Goal: Transaction & Acquisition: Obtain resource

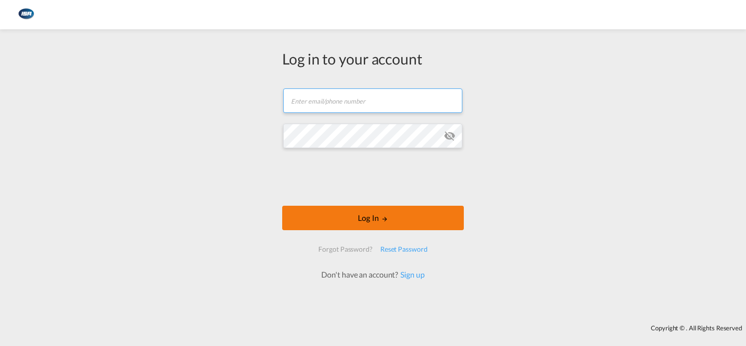
type input "[EMAIL_ADDRESS][DOMAIN_NAME]"
click at [356, 209] on button "Log In" at bounding box center [373, 218] width 182 height 24
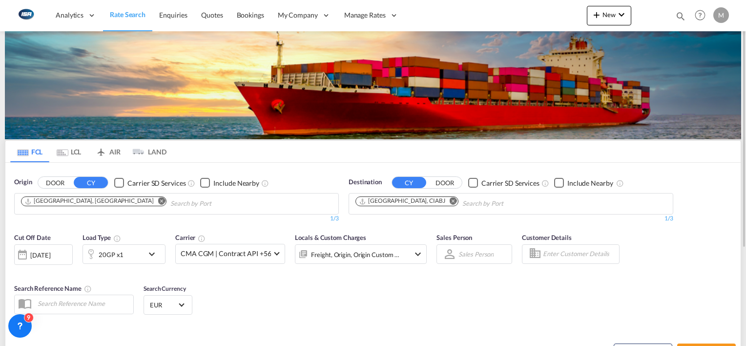
click at [450, 202] on md-icon "Remove" at bounding box center [453, 200] width 7 height 7
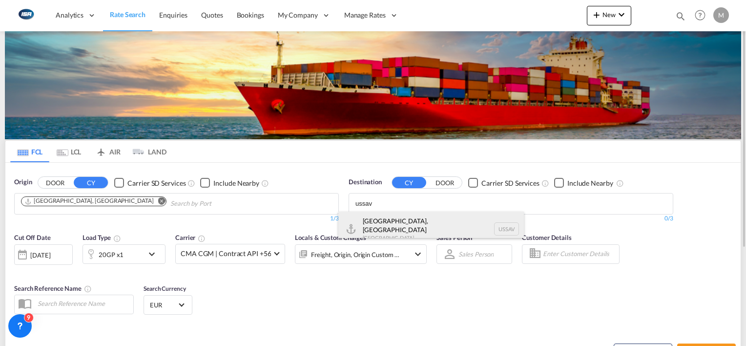
type input "ussav"
click at [395, 220] on div "[GEOGRAPHIC_DATA], [GEOGRAPHIC_DATA] [GEOGRAPHIC_DATA] USSAV" at bounding box center [431, 228] width 186 height 35
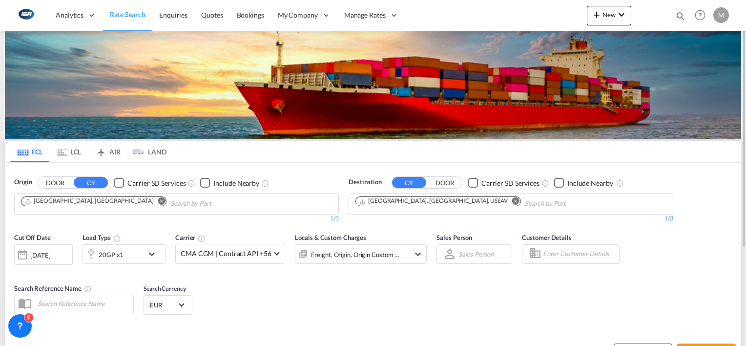
click at [134, 252] on div "20GP x1" at bounding box center [113, 254] width 61 height 20
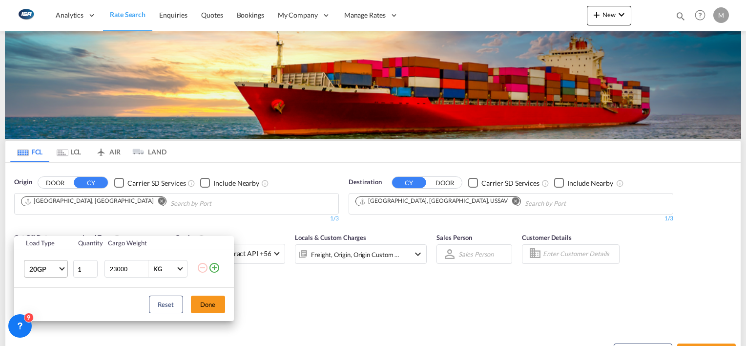
click at [59, 266] on md-select-value "20GP" at bounding box center [47, 268] width 39 height 17
click at [45, 276] on div "40HC" at bounding box center [38, 275] width 18 height 10
drag, startPoint x: 129, startPoint y: 267, endPoint x: 33, endPoint y: 264, distance: 96.7
click at [33, 264] on tr "40HC 1 23000 KG KG" at bounding box center [124, 269] width 220 height 38
type input "10000"
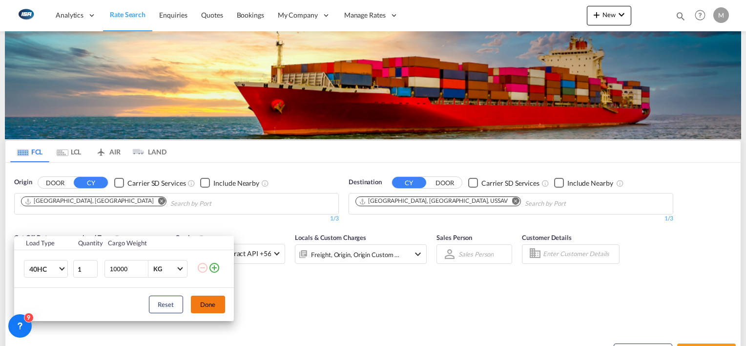
click at [194, 299] on button "Done" at bounding box center [208, 304] width 34 height 18
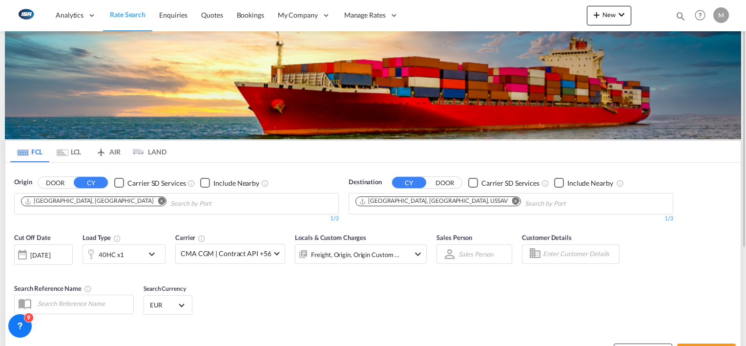
click at [178, 305] on md-select-value "EUR" at bounding box center [168, 305] width 38 height 14
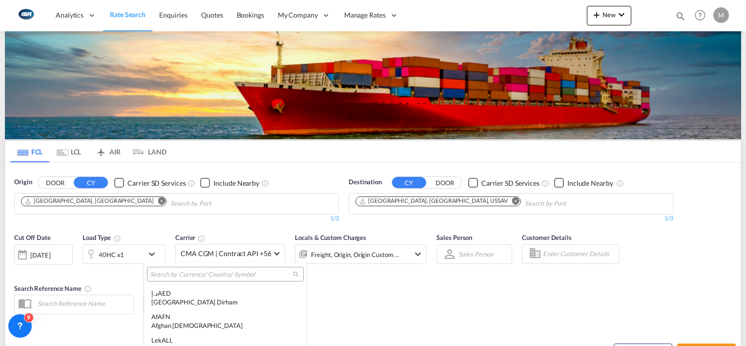
scroll to position [1031, 0]
click at [178, 275] on input "search" at bounding box center [221, 274] width 143 height 9
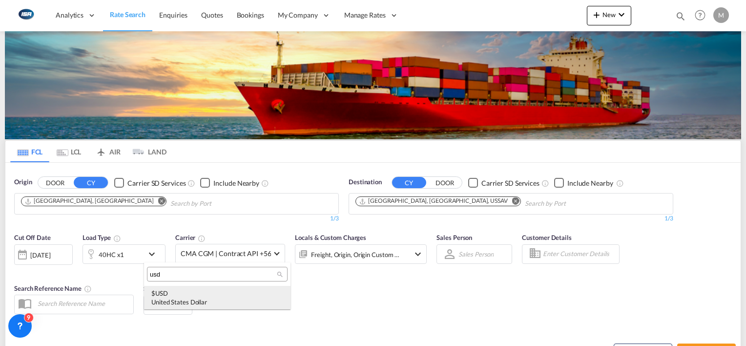
type input "usd"
click at [174, 295] on div "$ USD United States Dollar" at bounding box center [217, 298] width 132 height 18
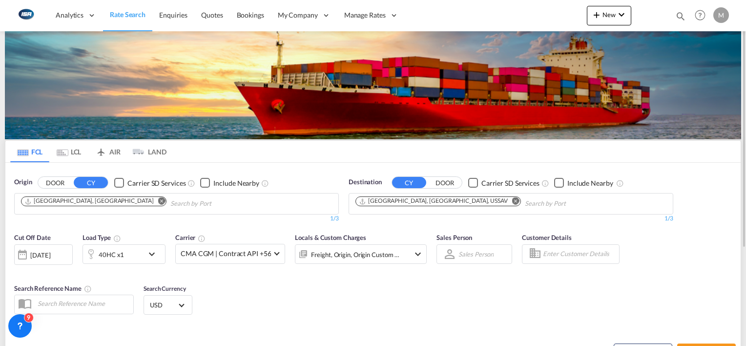
scroll to position [98, 0]
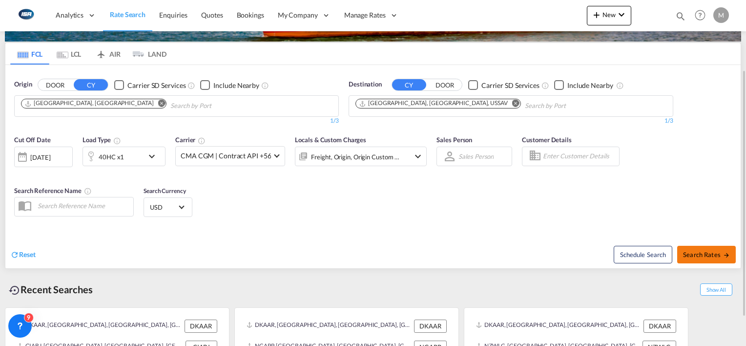
click at [693, 256] on span "Search Rates" at bounding box center [706, 254] width 47 height 8
type input "DKAAR to USSAV / [DATE]"
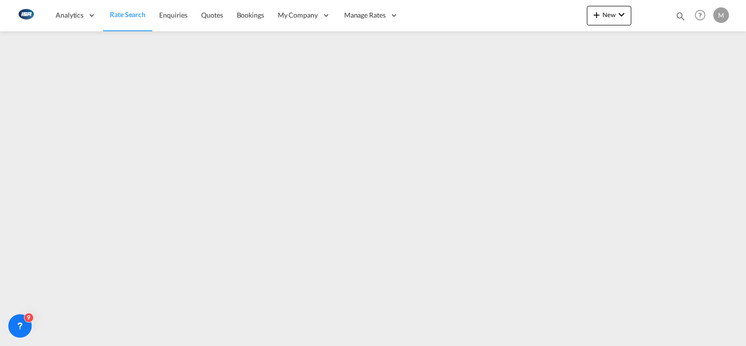
click at [130, 17] on span "Rate Search" at bounding box center [128, 14] width 36 height 8
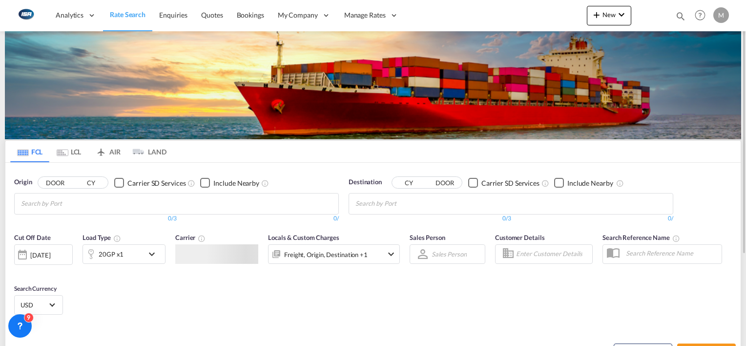
click at [73, 150] on md-tab-item "LCL" at bounding box center [68, 151] width 39 height 21
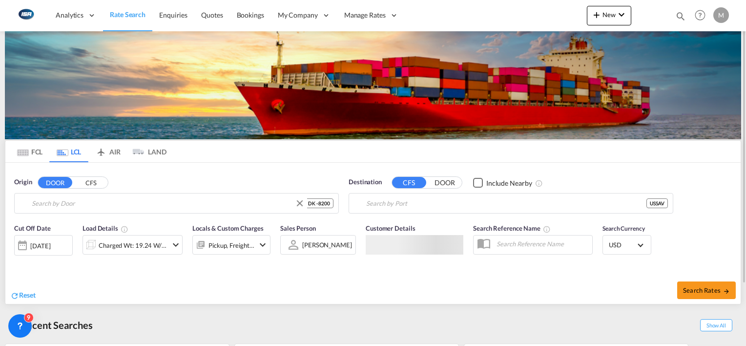
type input "DK-8200, [GEOGRAPHIC_DATA], [DEMOGRAPHIC_DATA], Elev, Helligånds, [GEOGRAPHIC_D…"
type input "[GEOGRAPHIC_DATA], [GEOGRAPHIC_DATA], USSAV"
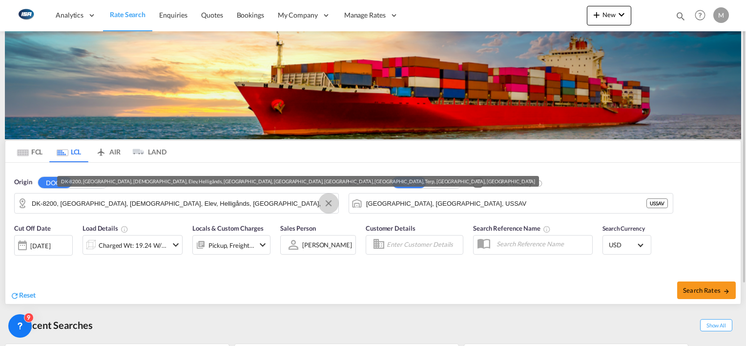
click at [328, 203] on button "Clear Input" at bounding box center [328, 203] width 15 height 15
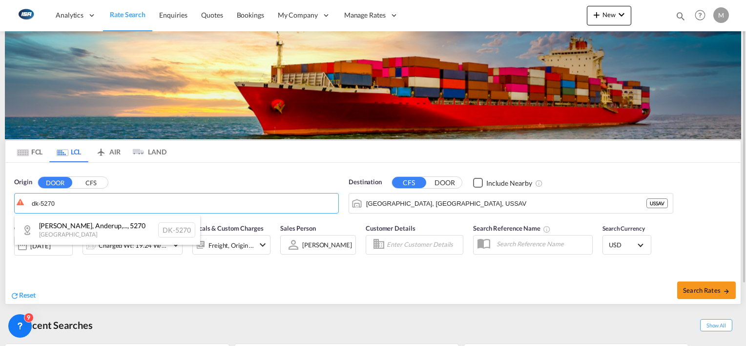
drag, startPoint x: 102, startPoint y: 234, endPoint x: 206, endPoint y: 232, distance: 104.0
click at [102, 233] on div "Allesoe, Anderup,... , 5270 [GEOGRAPHIC_DATA] DK-5270" at bounding box center [108, 229] width 186 height 29
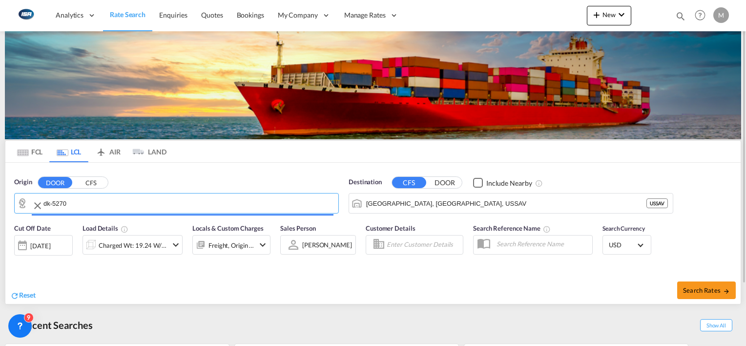
type input "DK-5270, Allesoe, Anderup, Beldringe, [GEOGRAPHIC_DATA], [GEOGRAPHIC_DATA], [GE…"
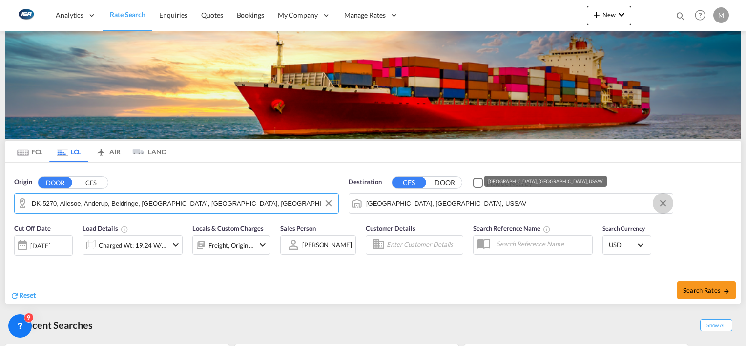
click at [665, 203] on button "Clear Input" at bounding box center [663, 203] width 15 height 15
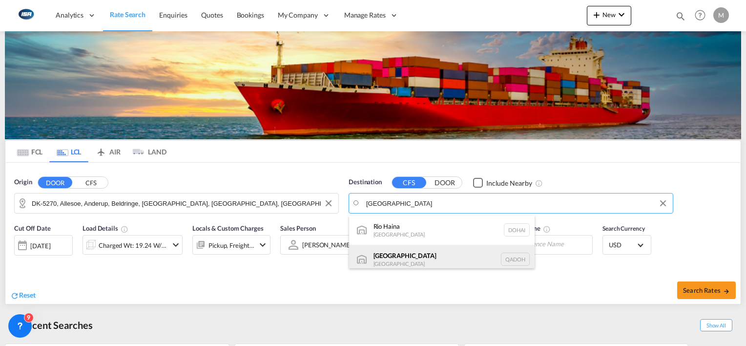
click at [399, 256] on div "Doha [GEOGRAPHIC_DATA] [GEOGRAPHIC_DATA]" at bounding box center [442, 259] width 186 height 29
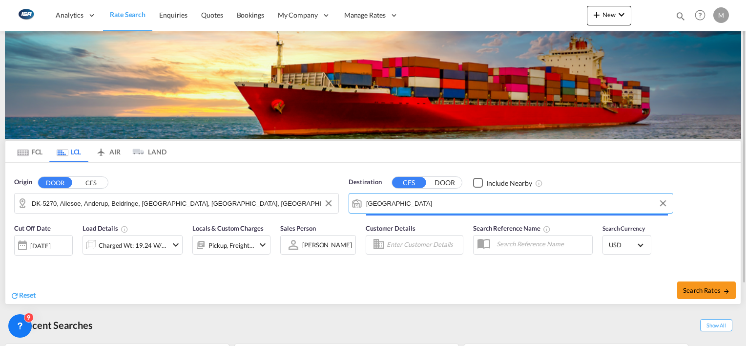
type input "[GEOGRAPHIC_DATA], QADOH"
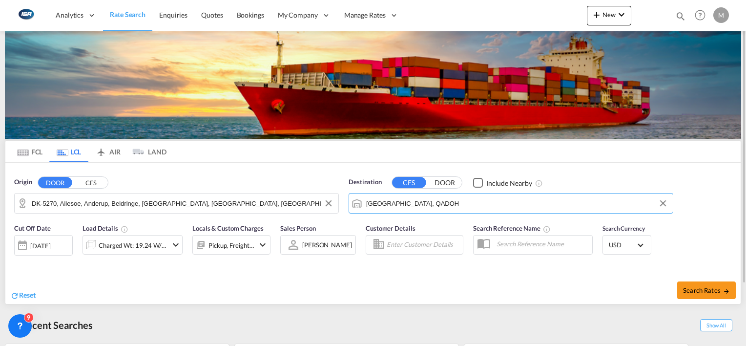
click at [125, 243] on div "Charged Wt: 19.24 W/M" at bounding box center [133, 245] width 69 height 14
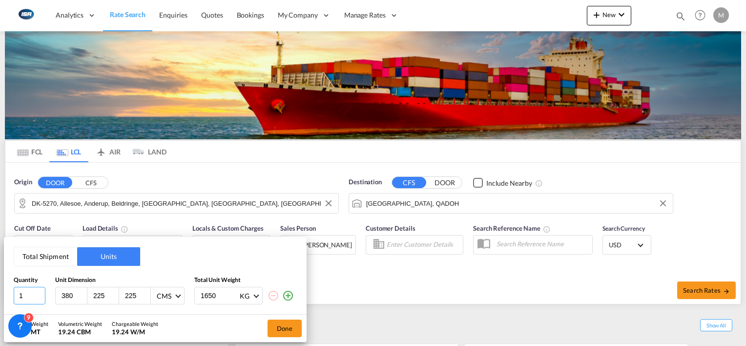
click at [32, 296] on input "1" at bounding box center [30, 296] width 32 height 18
type input "86"
type input "156"
type input "371"
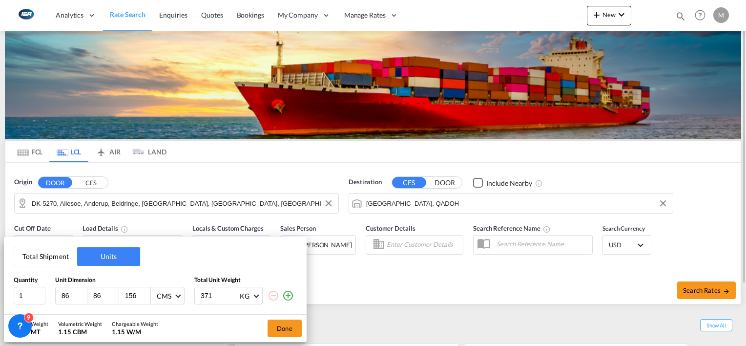
click at [280, 324] on button "Done" at bounding box center [285, 328] width 34 height 18
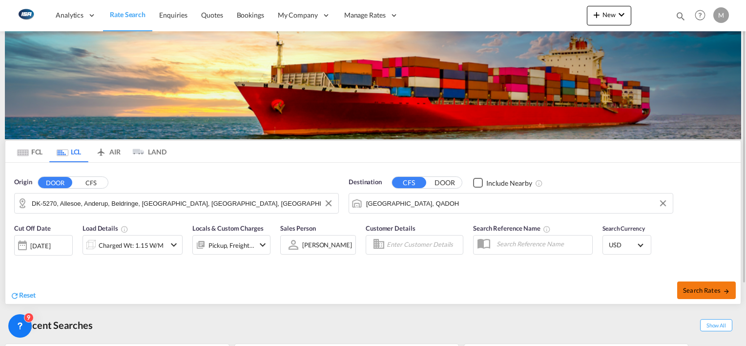
click at [720, 291] on span "Search Rates" at bounding box center [706, 290] width 47 height 8
type input "5270 to QADOH / [DATE]"
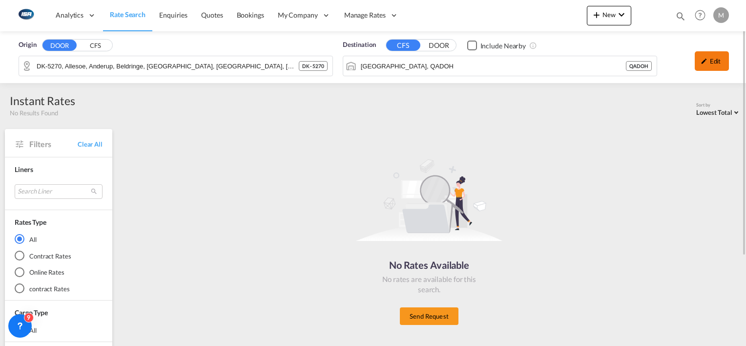
click at [705, 63] on md-icon "icon-pencil" at bounding box center [704, 61] width 7 height 7
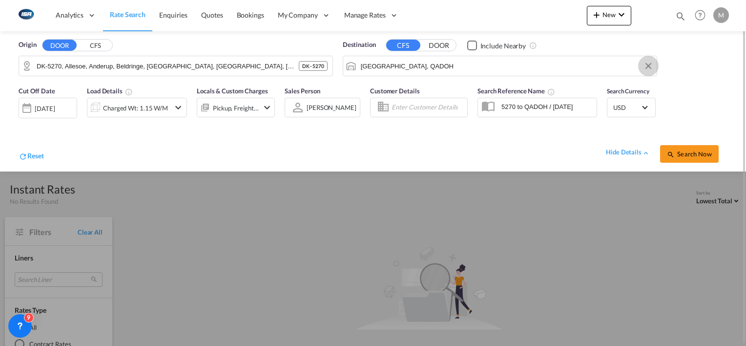
click at [647, 66] on button "Clear Input" at bounding box center [648, 66] width 15 height 15
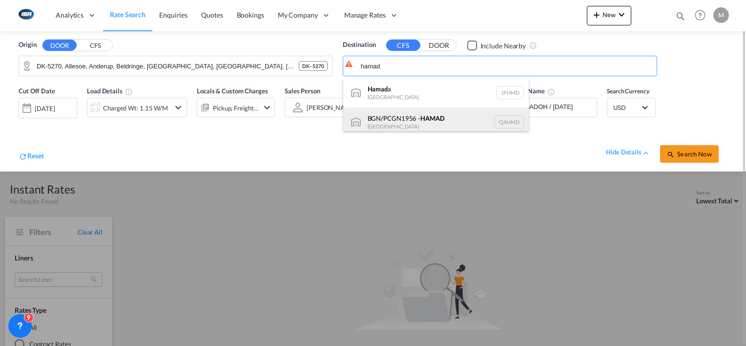
click at [399, 121] on div "BGN/PCGN1956 - HAMAD [GEOGRAPHIC_DATA] QAHMD" at bounding box center [436, 121] width 186 height 29
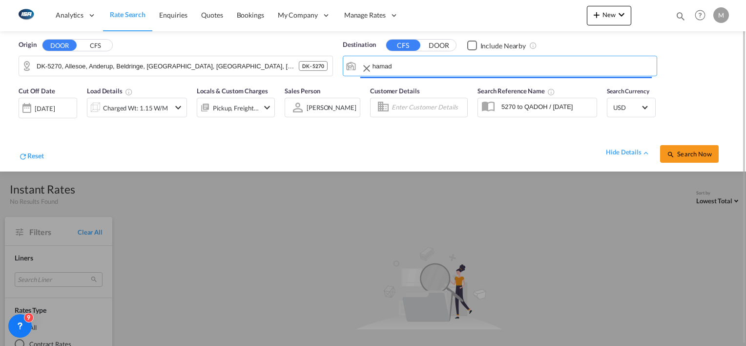
type input "BGN/PCGN1956 - HAMAD, QAHMD"
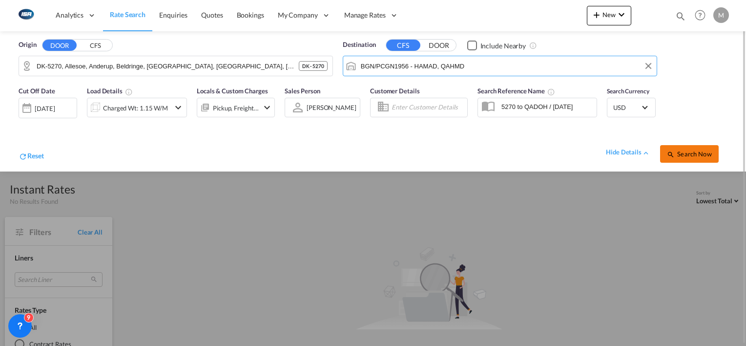
click at [703, 153] on span "Search Now" at bounding box center [689, 154] width 44 height 8
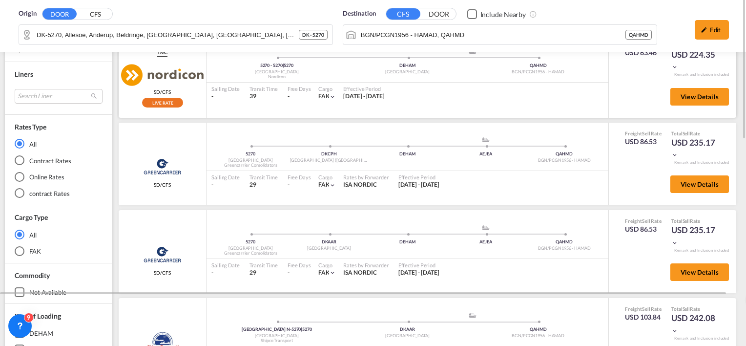
scroll to position [46, 0]
